Goal: Transaction & Acquisition: Purchase product/service

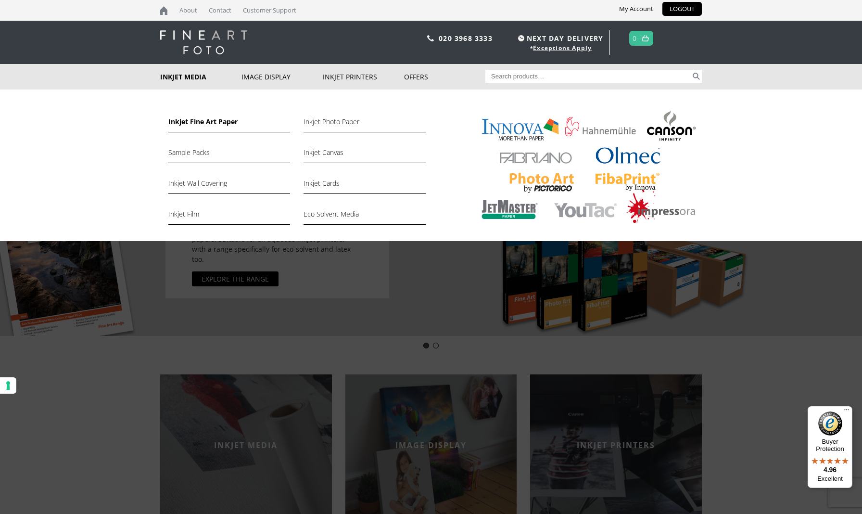
click at [196, 121] on link "Inkjet Fine Art Paper" at bounding box center [229, 124] width 122 height 16
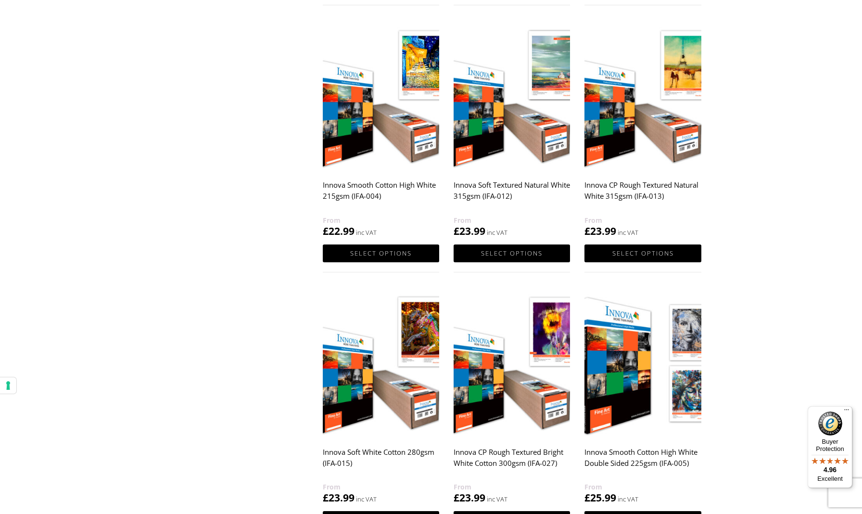
scroll to position [713, 0]
click at [510, 162] on img at bounding box center [512, 98] width 116 height 146
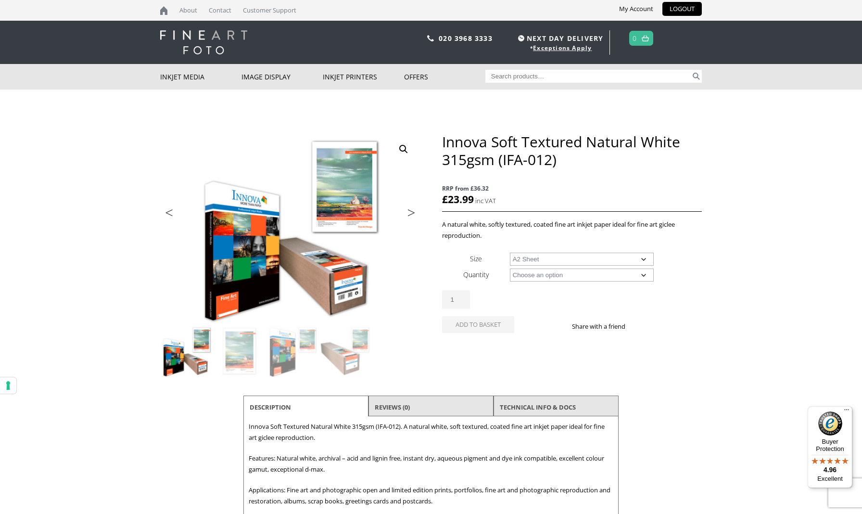
select select "a2-sheet"
select select "25-sheets"
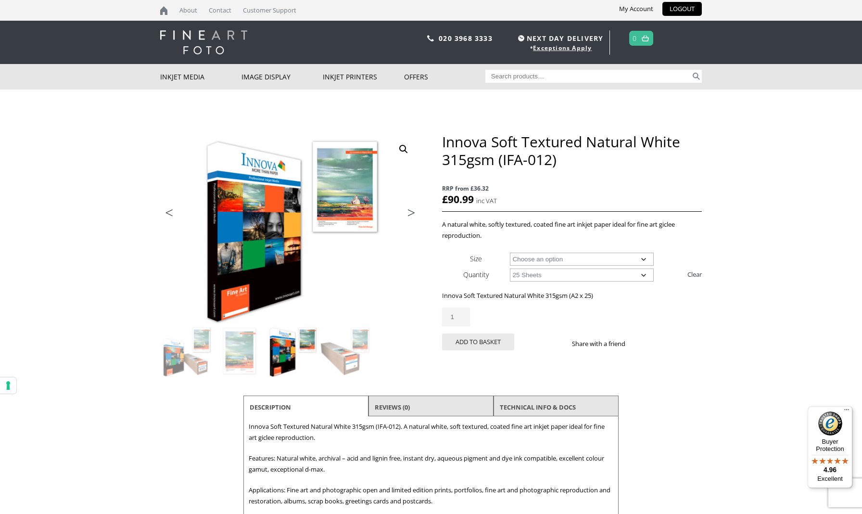
click at [522, 80] on input "Search for:" at bounding box center [588, 76] width 206 height 13
type input "300gsm"
click at [696, 76] on button "Search" at bounding box center [696, 76] width 11 height 13
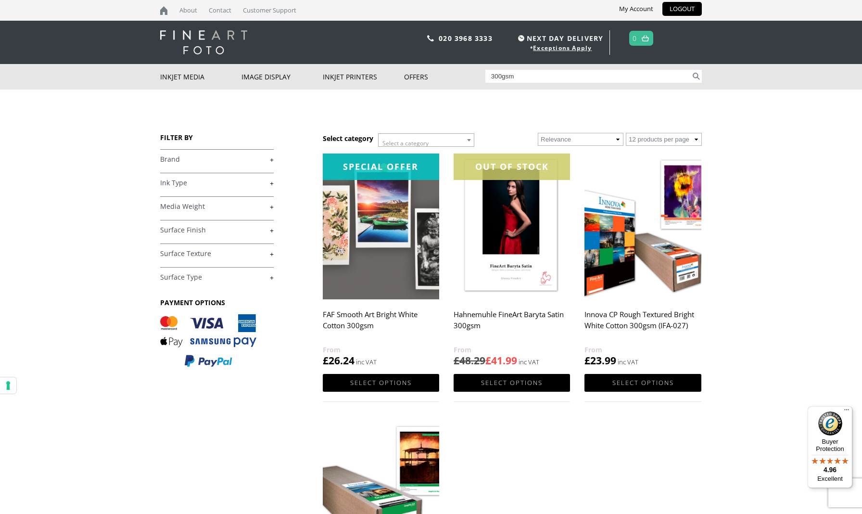
click at [651, 304] on link "Innova CP Rough Textured Bright White Cotton 300gsm (IFA-027) £ 23.99" at bounding box center [643, 260] width 116 height 214
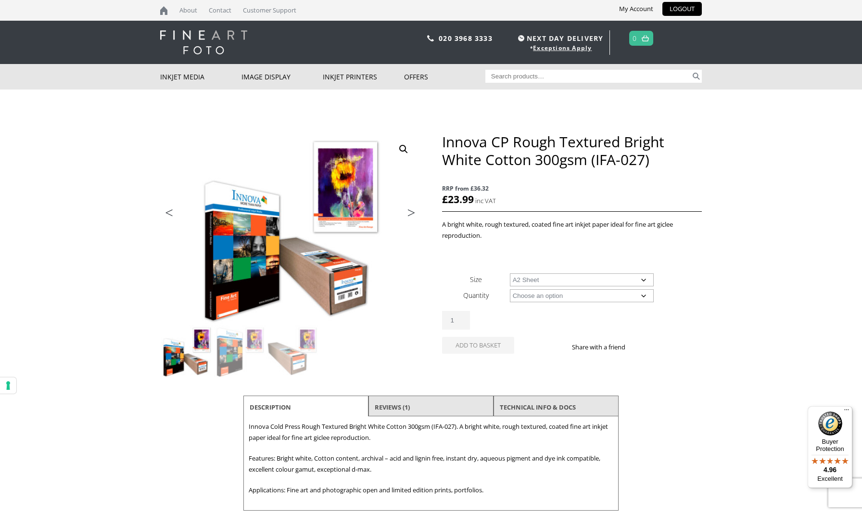
select select "a2-sheet"
select select "25-sheets"
